Goal: Information Seeking & Learning: Learn about a topic

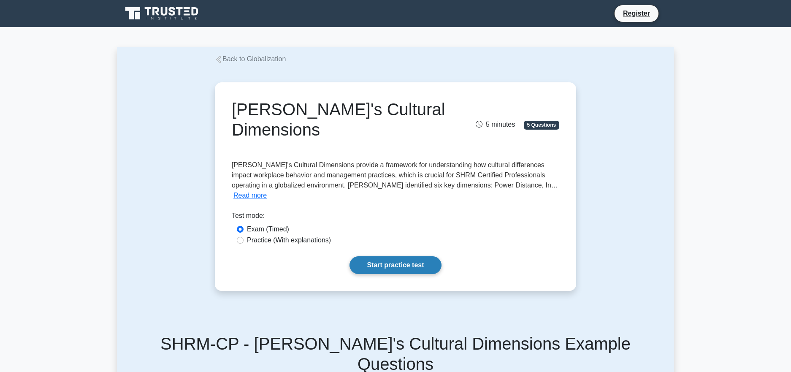
click at [399, 258] on link "Start practice test" at bounding box center [395, 265] width 92 height 18
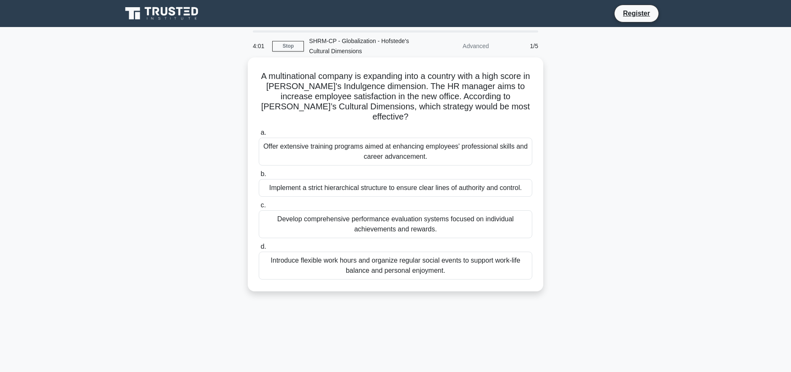
click at [350, 261] on div "Introduce flexible work hours and organize regular social events to support wor…" at bounding box center [395, 266] width 273 height 28
click at [259, 249] on input "d. Introduce flexible work hours and organize regular social events to support …" at bounding box center [259, 246] width 0 height 5
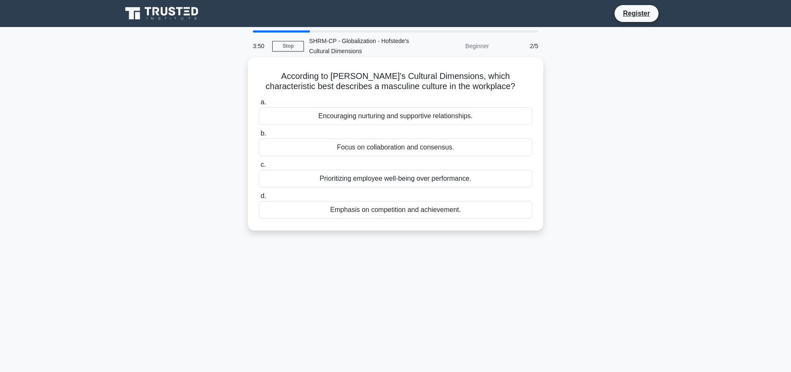
click at [373, 213] on div "Emphasis on competition and achievement." at bounding box center [395, 210] width 273 height 18
click at [259, 199] on input "d. Emphasis on competition and achievement." at bounding box center [259, 195] width 0 height 5
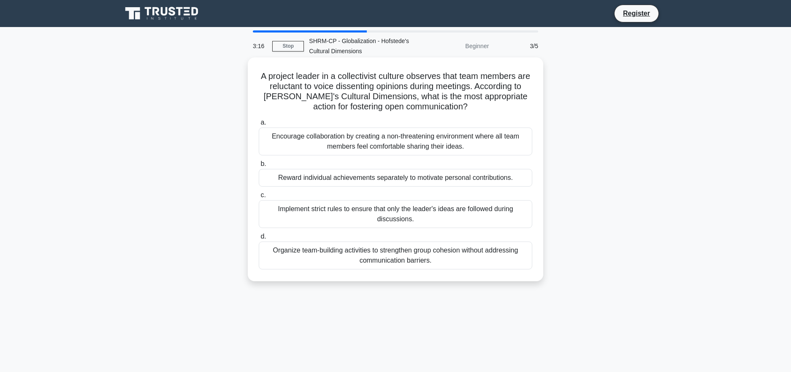
click at [476, 146] on div "Encourage collaboration by creating a non-threatening environment where all tea…" at bounding box center [395, 141] width 273 height 28
click at [259, 125] on input "a. Encourage collaboration by creating a non-threatening environment where all …" at bounding box center [259, 122] width 0 height 5
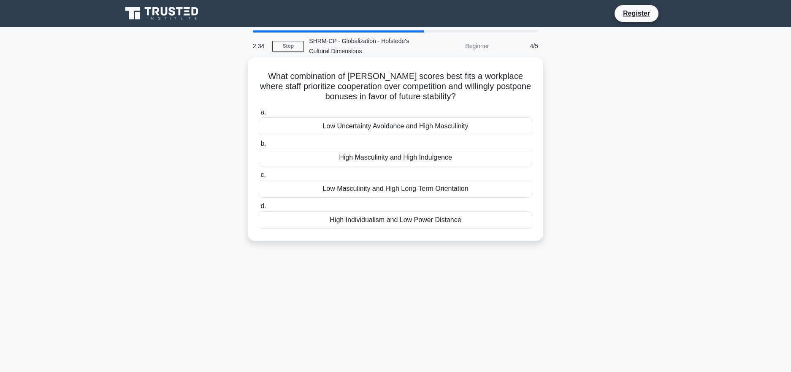
click at [469, 186] on div "Low Masculinity and High Long-Term Orientation" at bounding box center [395, 189] width 273 height 18
click at [259, 178] on input "c. Low Masculinity and High Long-Term Orientation" at bounding box center [259, 174] width 0 height 5
